Goal: Information Seeking & Learning: Find specific fact

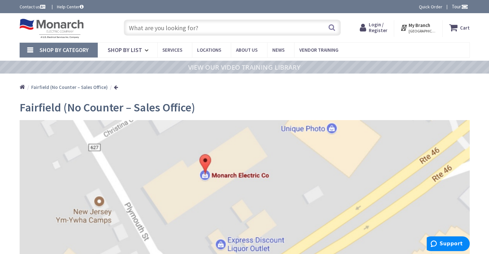
click at [144, 23] on input "text" at bounding box center [232, 28] width 217 height 16
paste input "eaton 30 amp 2 pole gfci breaker"
type input "eaton 30 amp 2 pole gfci breaker"
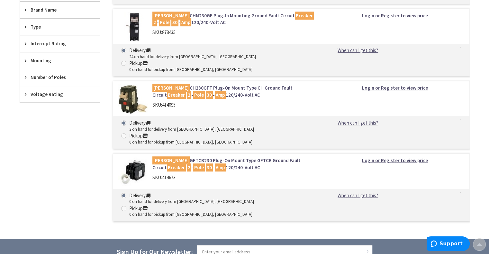
scroll to position [342, 0]
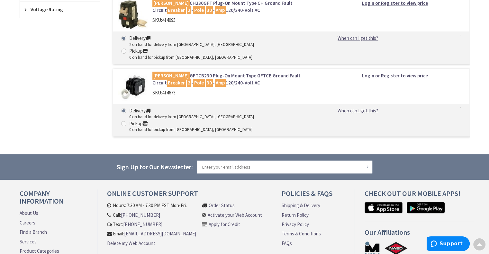
click at [33, 229] on link "Find a Branch" at bounding box center [33, 232] width 27 height 7
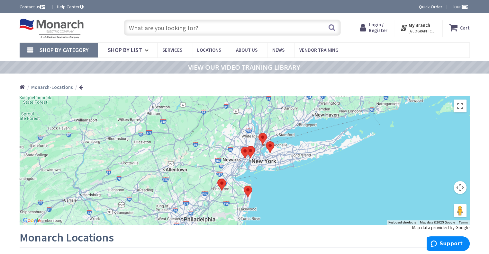
click at [322, 165] on div at bounding box center [245, 160] width 450 height 128
click at [233, 162] on div at bounding box center [245, 160] width 450 height 128
